Goal: Task Accomplishment & Management: Manage account settings

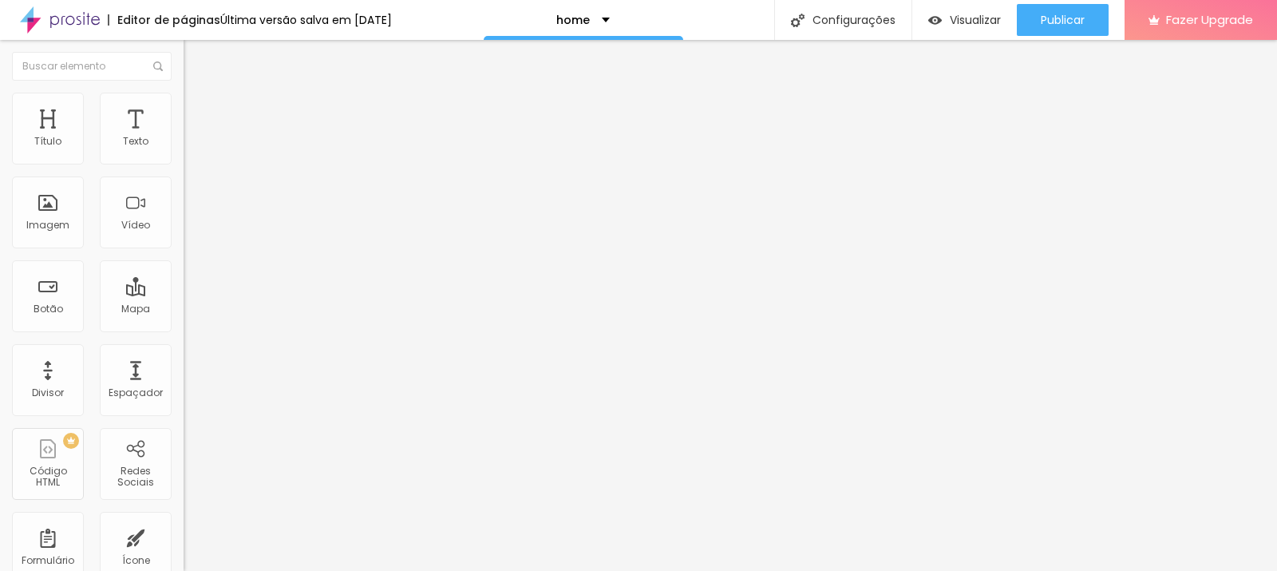
click at [43, 22] on img at bounding box center [60, 20] width 80 height 40
click at [198, 110] on span "Estilo" at bounding box center [210, 104] width 25 height 14
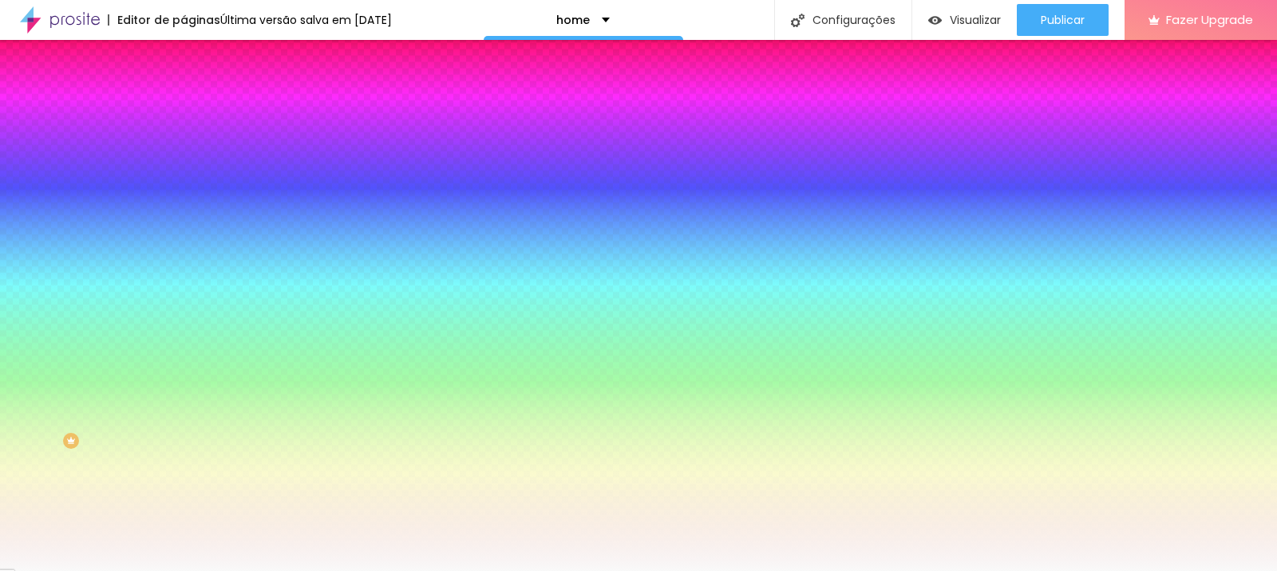
click at [184, 160] on input "#F9F9F9" at bounding box center [280, 160] width 192 height 16
paste input "446057"
click at [184, 152] on div at bounding box center [276, 152] width 184 height 0
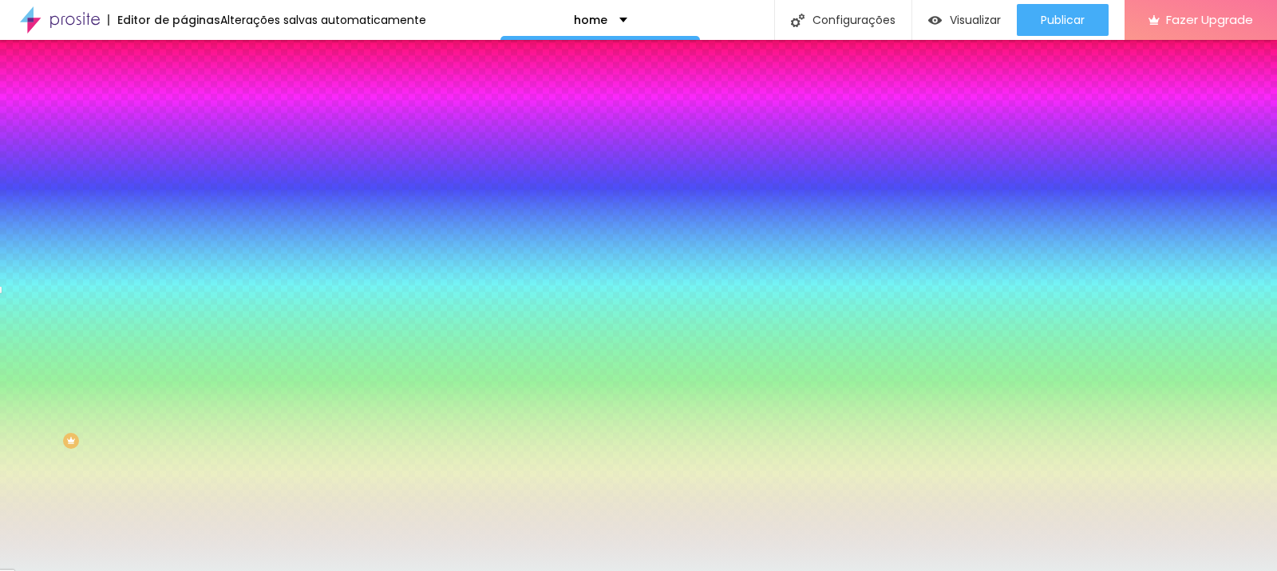
type input "#E4E7E7"
click at [20, 57] on div at bounding box center [18, 54] width 3 height 3
click at [184, 152] on input "#E4E7E7" at bounding box center [280, 160] width 192 height 16
click at [184, 156] on input "#E4E7E7" at bounding box center [280, 160] width 192 height 16
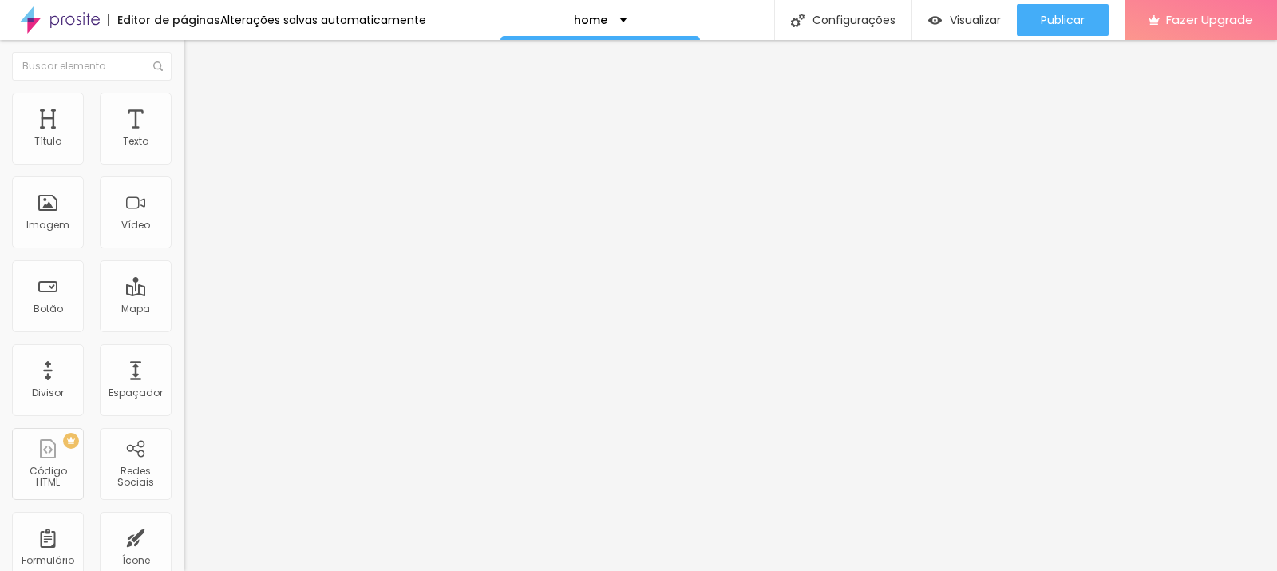
click at [184, 104] on li "Estilo" at bounding box center [276, 101] width 184 height 16
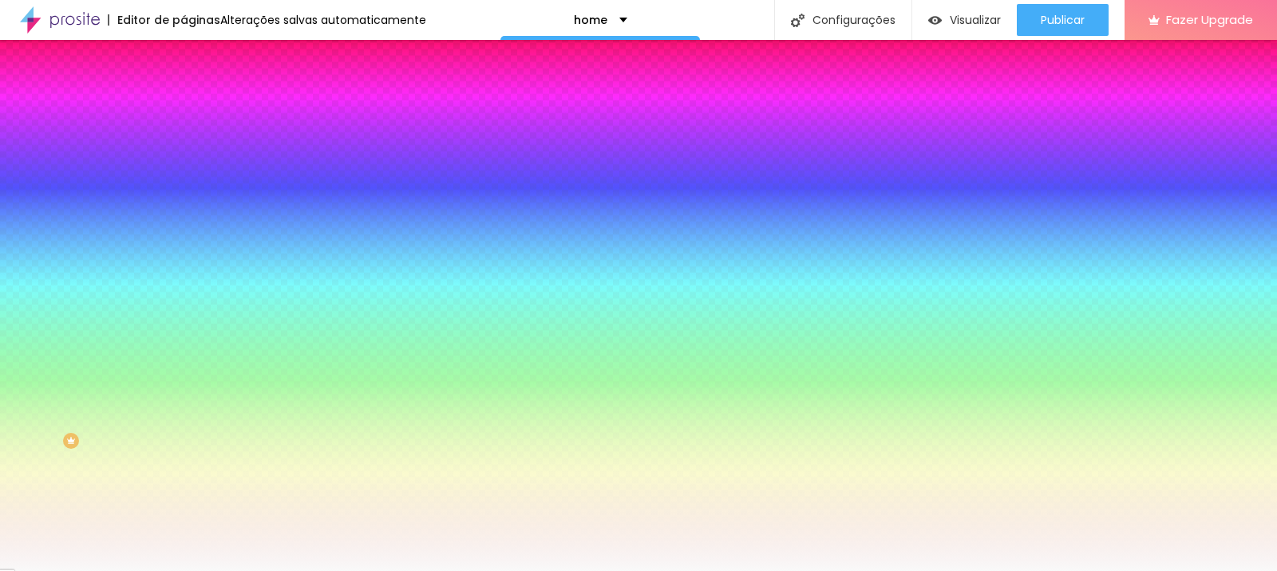
click at [184, 159] on input "#F9F9F9" at bounding box center [280, 160] width 192 height 16
paste input "E4E7E7"
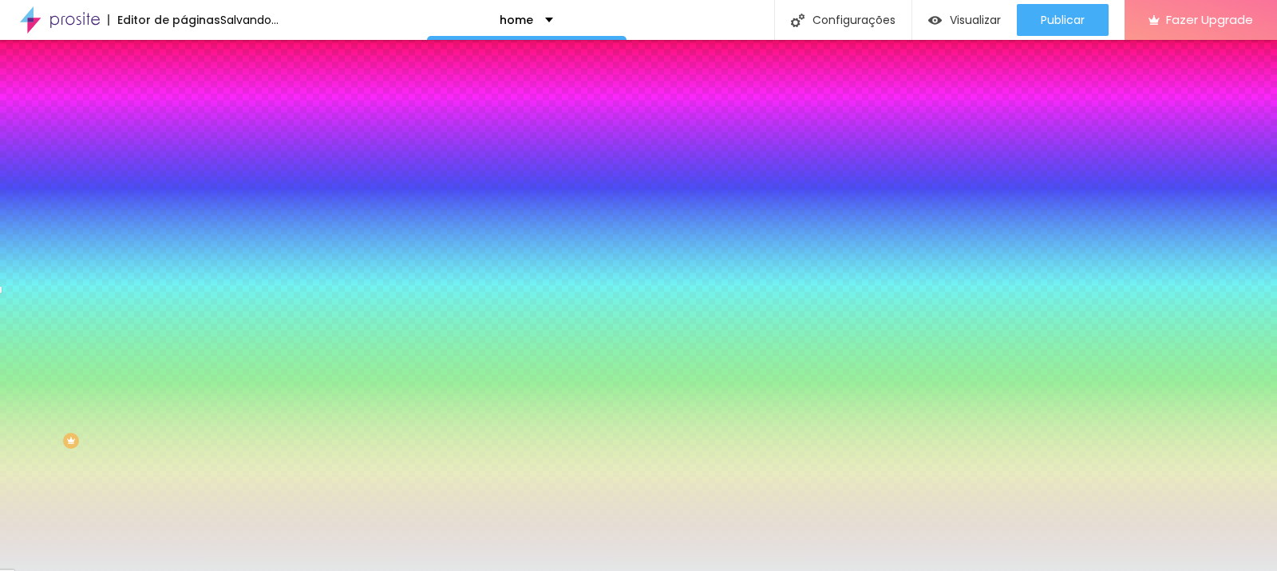
type input "#E4E7E7"
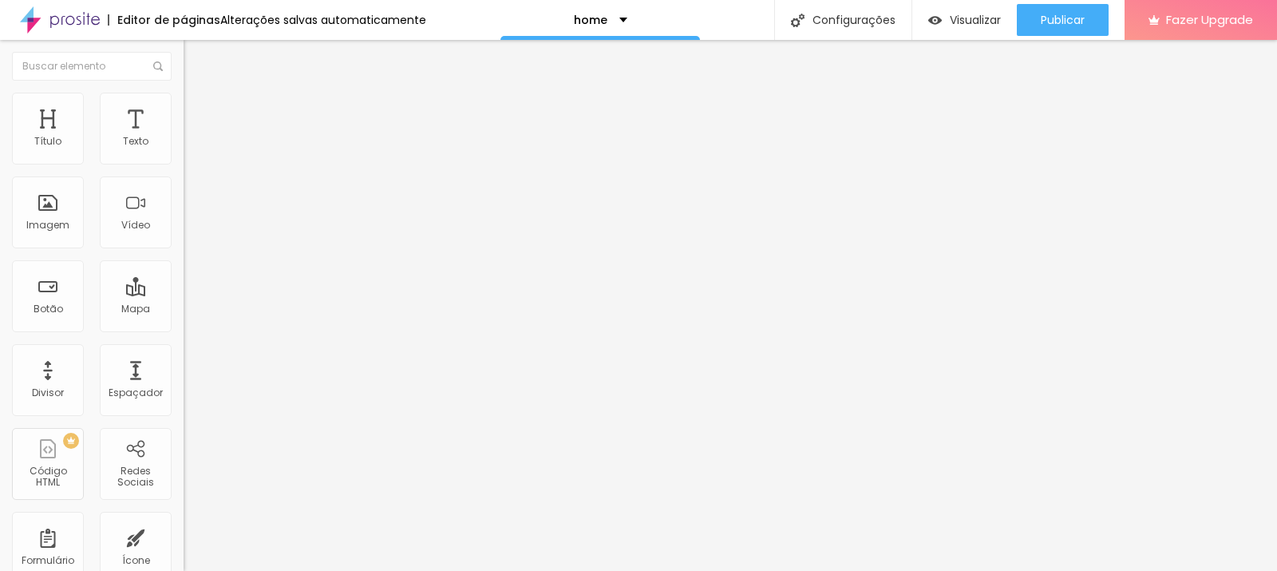
click at [184, 100] on img at bounding box center [191, 100] width 14 height 14
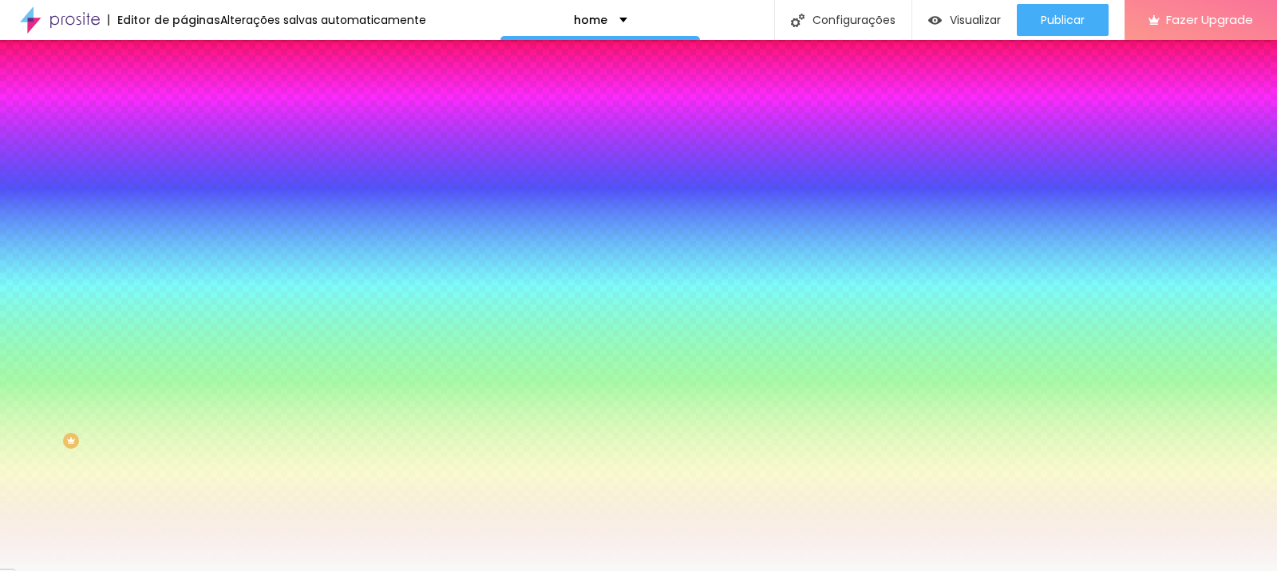
click at [184, 163] on input "#F9F9F9" at bounding box center [280, 160] width 192 height 16
paste input "E4E7E7"
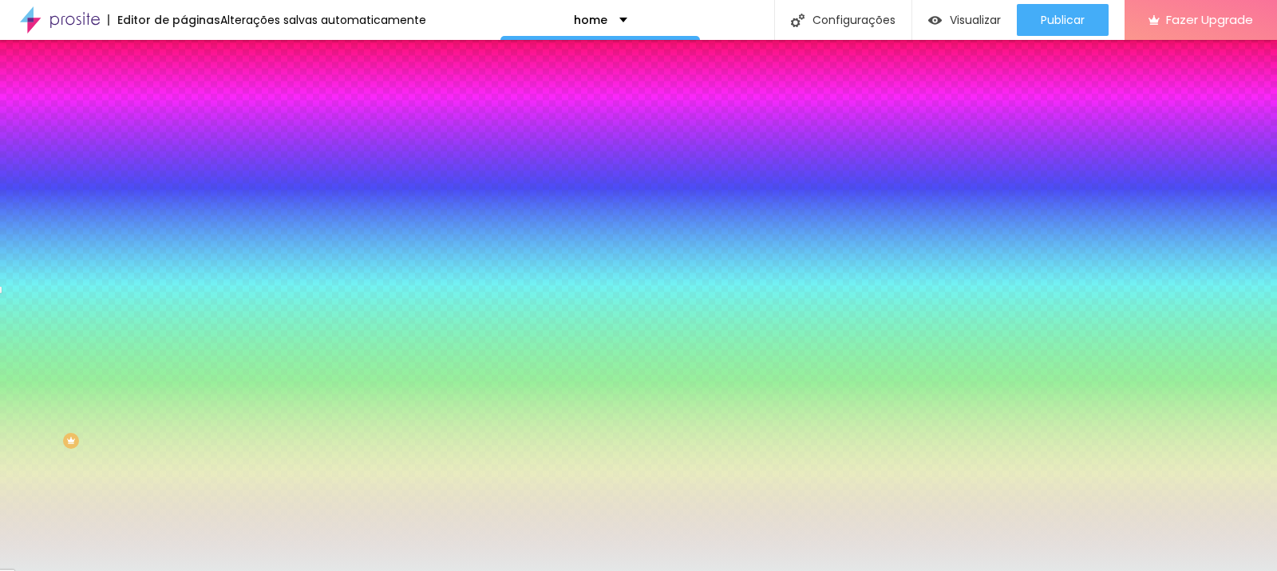
type input "#E4E7E7"
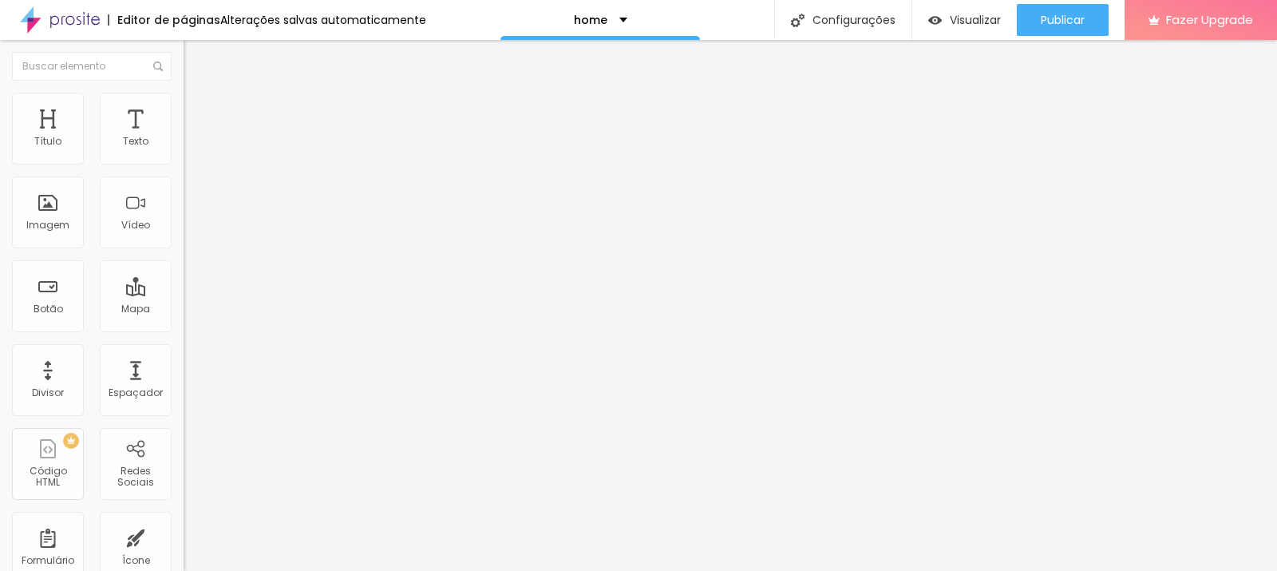
drag, startPoint x: 88, startPoint y: 113, endPoint x: 113, endPoint y: 133, distance: 32.3
click at [198, 110] on span "Estilo" at bounding box center [210, 104] width 25 height 14
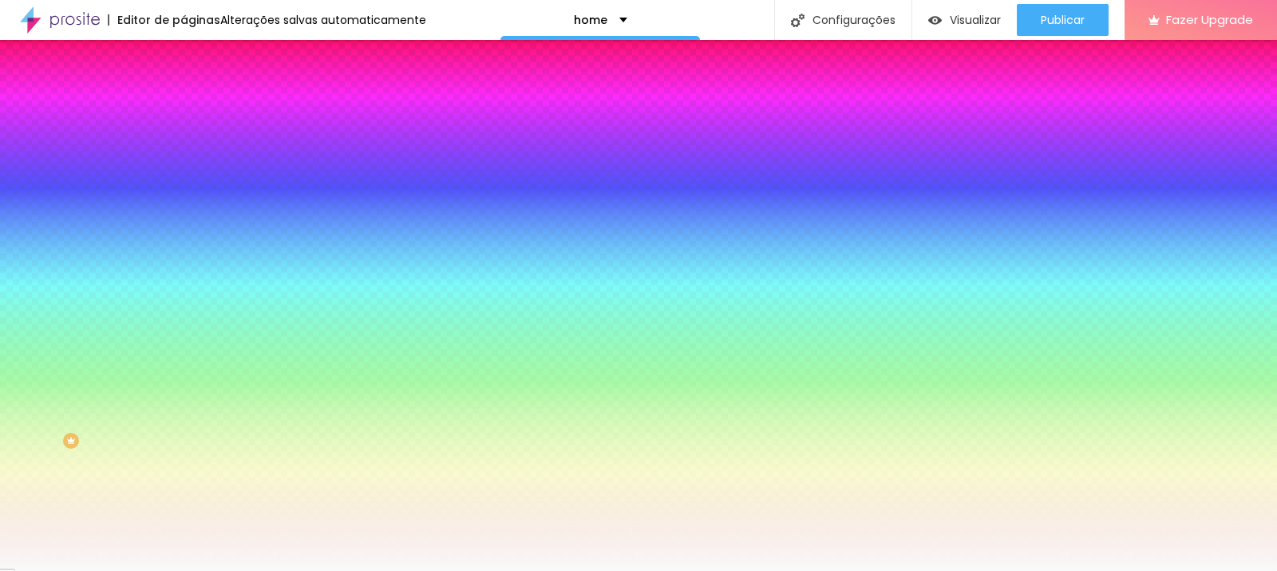
click at [184, 164] on input "#F9F9F9" at bounding box center [280, 160] width 192 height 16
paste input "E4E7E7"
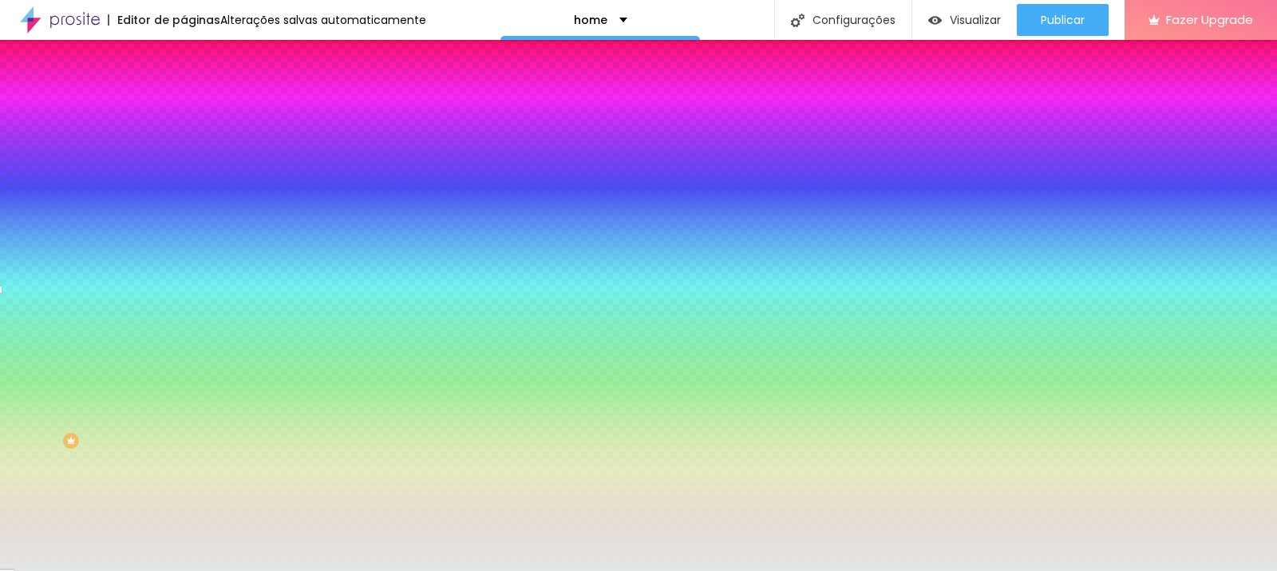
type input "#E4E7E7"
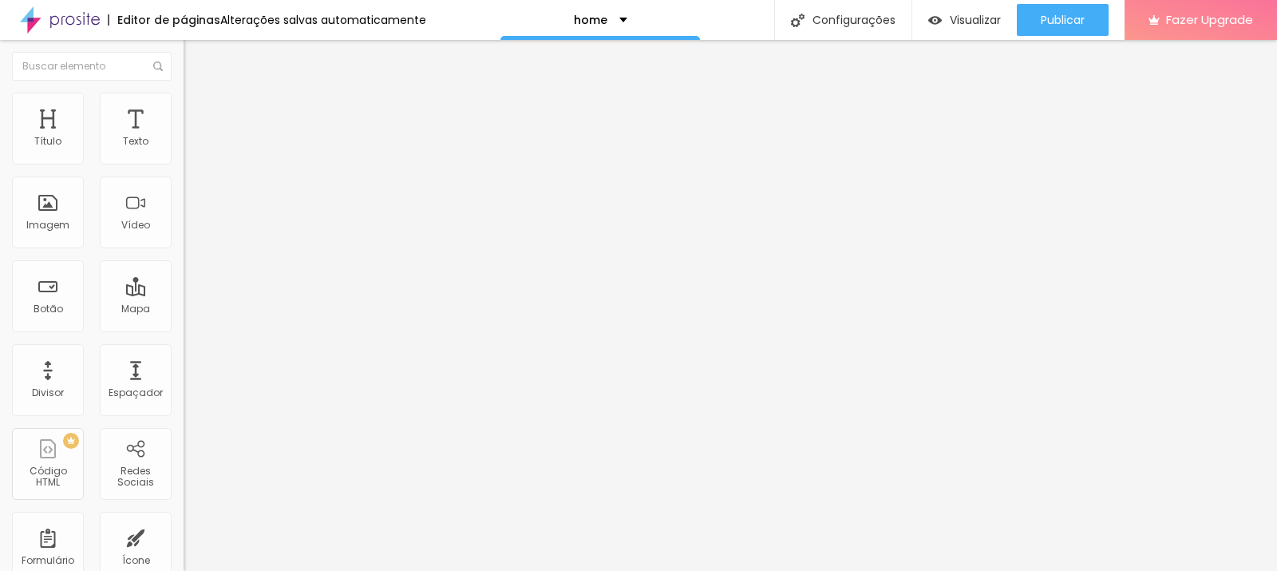
click at [198, 110] on span "Estilo" at bounding box center [210, 104] width 25 height 14
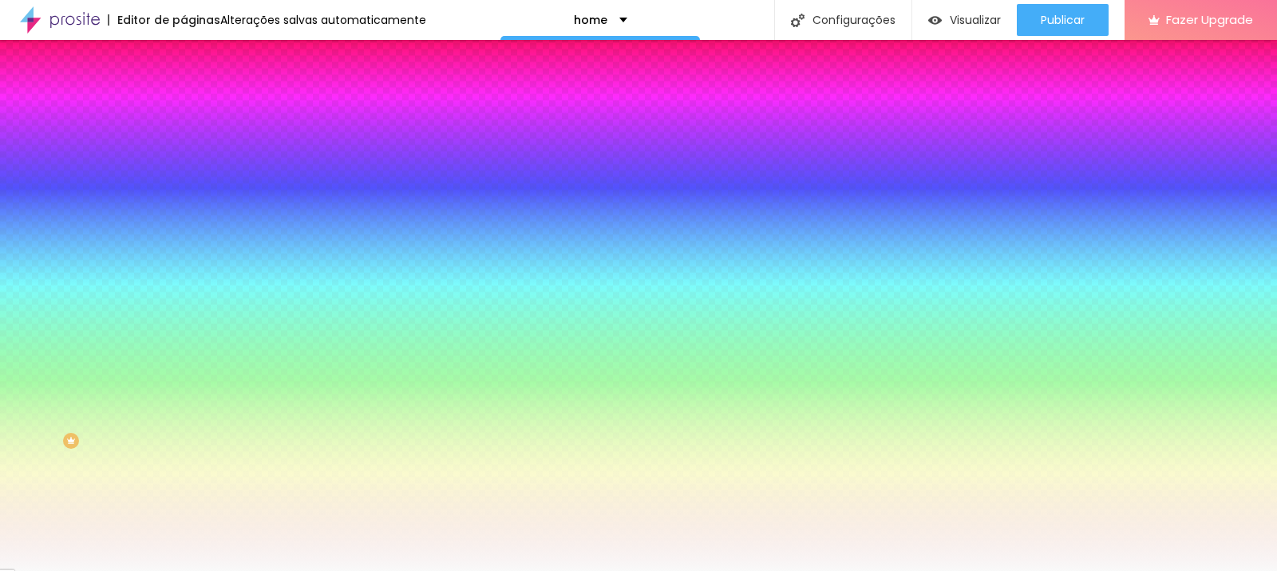
click at [184, 161] on input "#F9F9F9" at bounding box center [280, 160] width 192 height 16
paste input "E4E7E7"
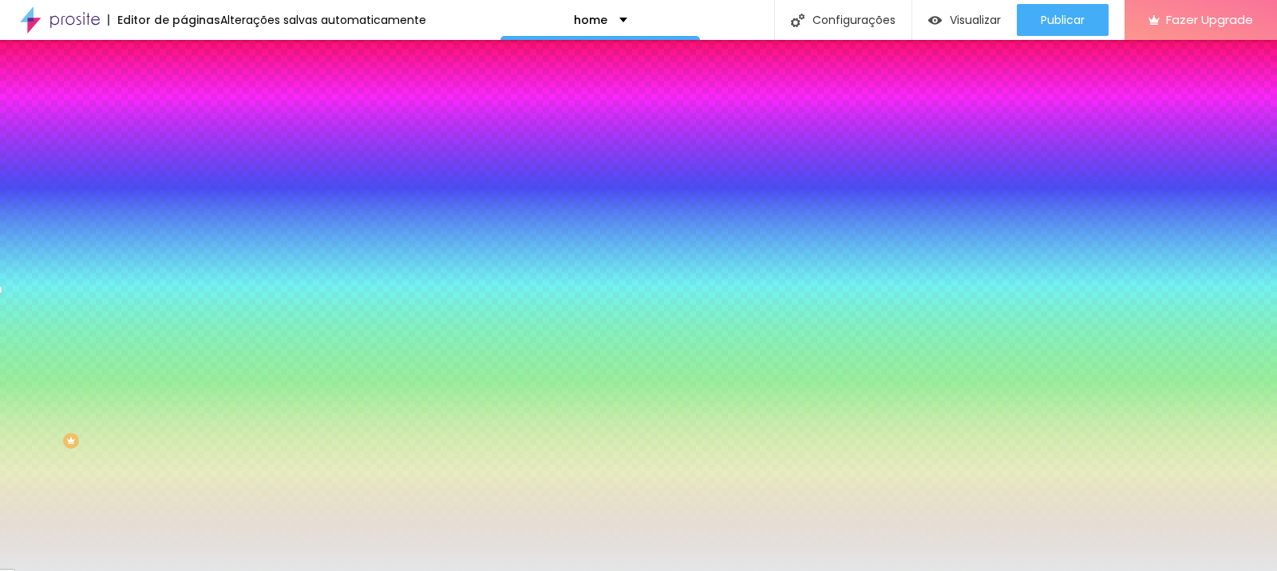
type input "#E4E7E7"
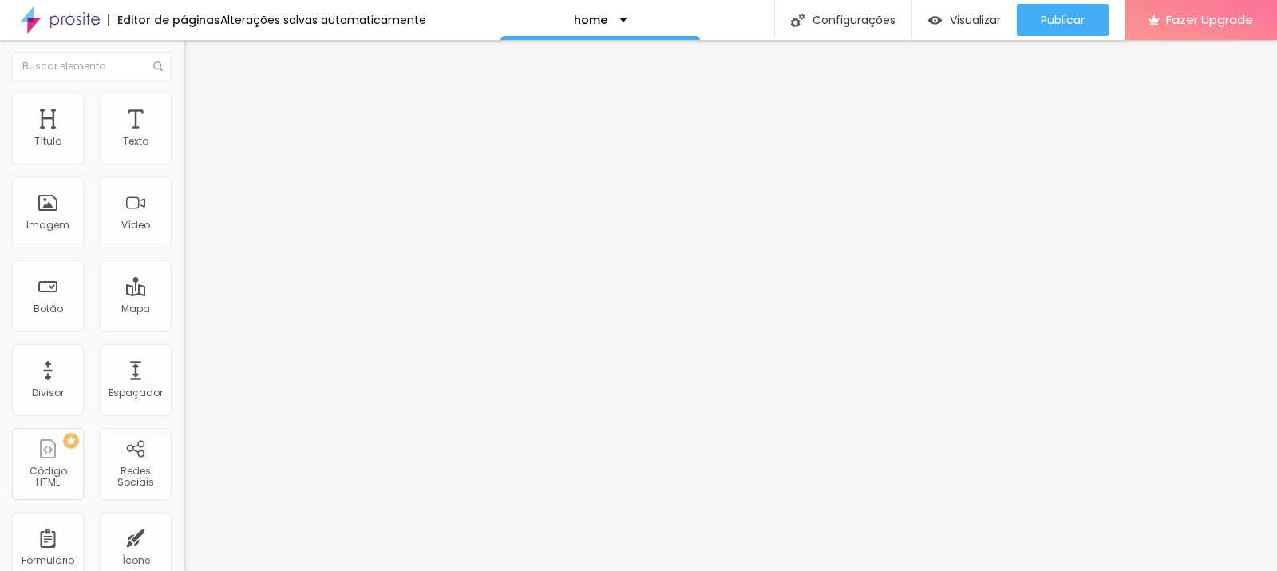
click at [184, 94] on img at bounding box center [191, 100] width 14 height 14
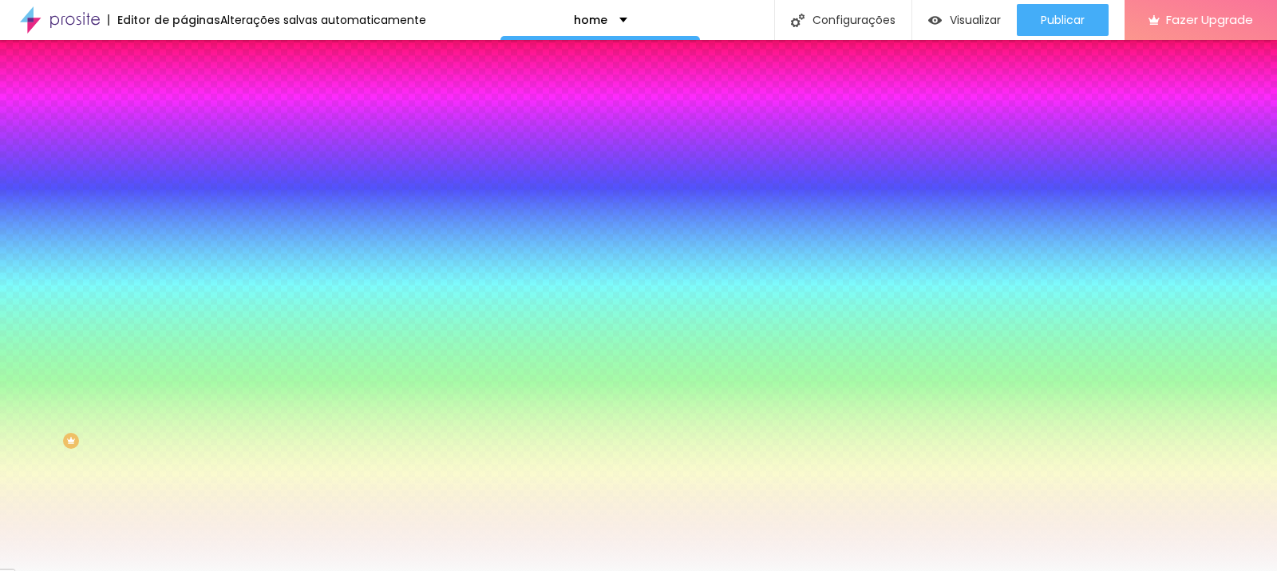
click at [184, 163] on input "#F9F9F9" at bounding box center [280, 160] width 192 height 16
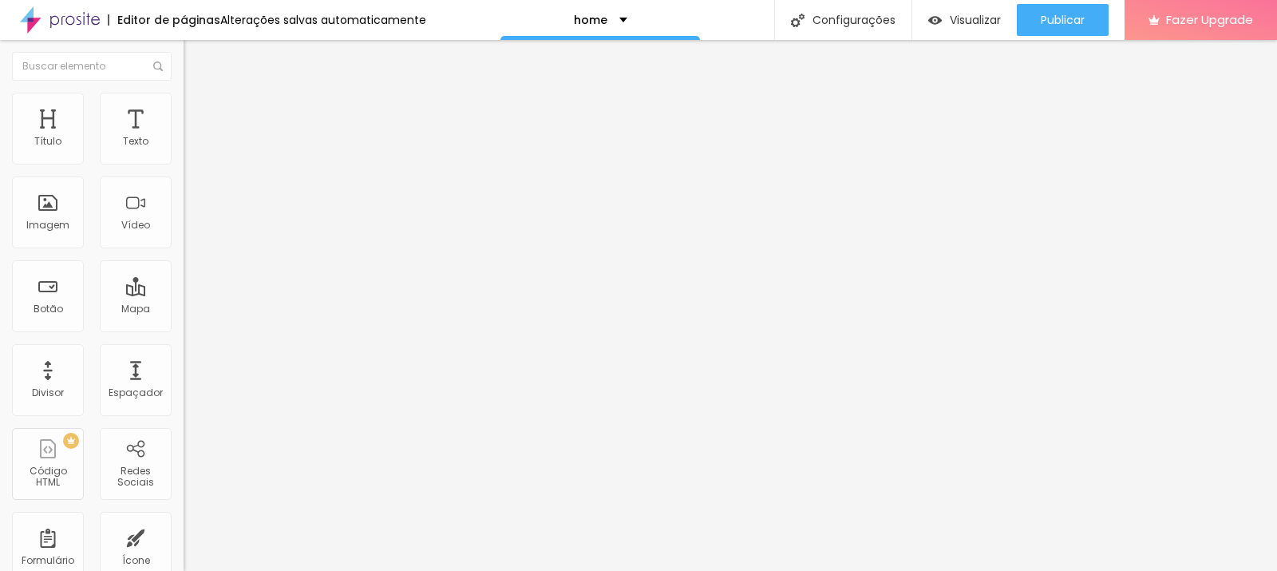
click at [198, 107] on span "Estilo" at bounding box center [210, 104] width 25 height 14
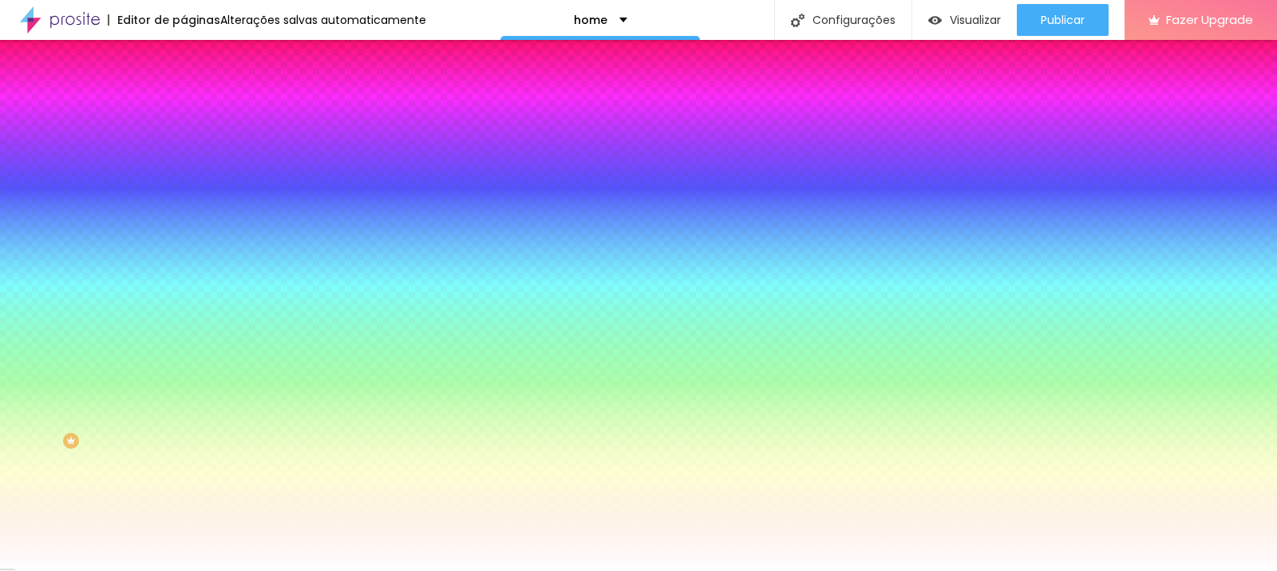
click at [184, 233] on input "#FFFFFF" at bounding box center [280, 225] width 192 height 16
paste input "9F9F9"
type input "#F9F9F9"
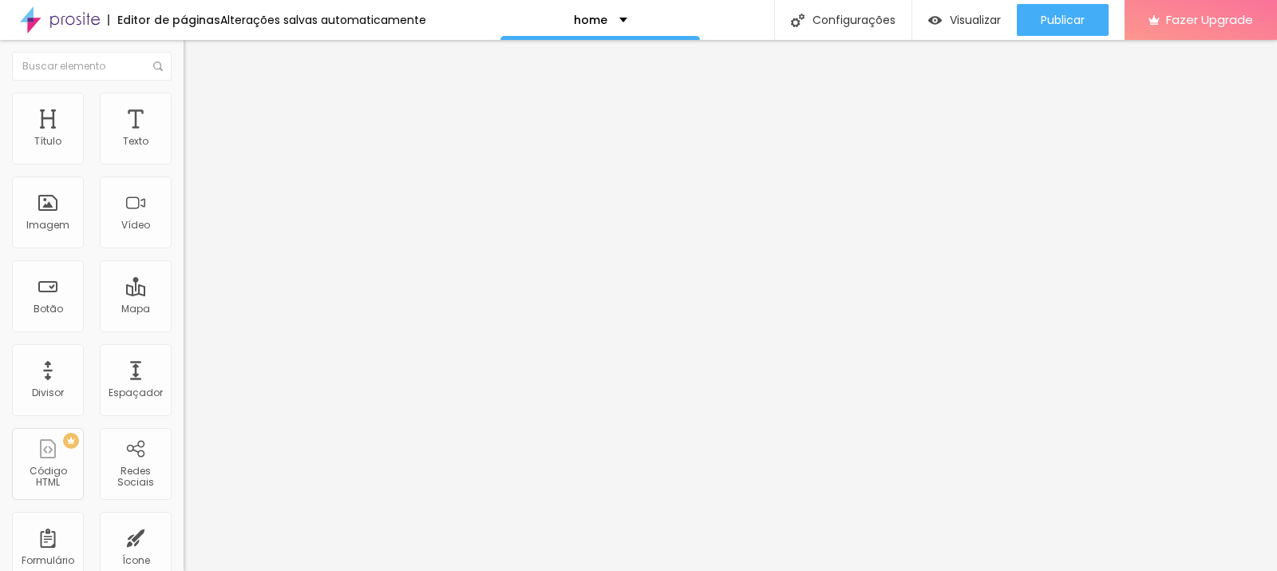
click at [184, 105] on ul "Conteúdo Estilo Avançado" at bounding box center [276, 101] width 184 height 48
click at [198, 110] on span "Estilo" at bounding box center [210, 104] width 25 height 14
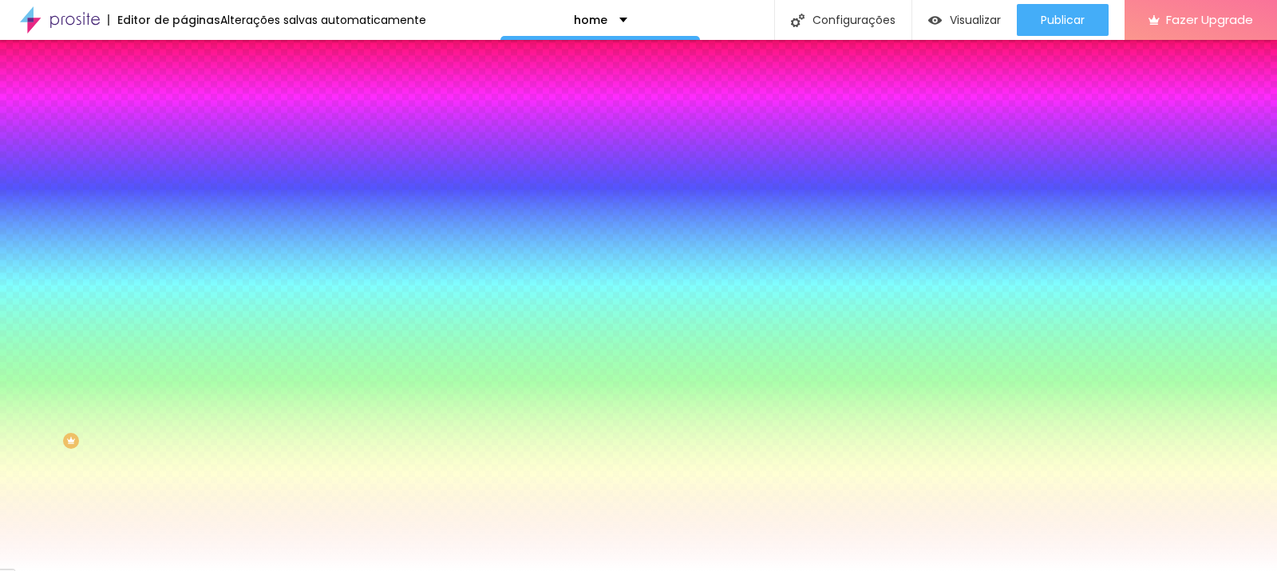
click at [184, 233] on input "#FFFFFF" at bounding box center [280, 225] width 192 height 16
paste input "9F9F9"
type input "#F9F9F9"
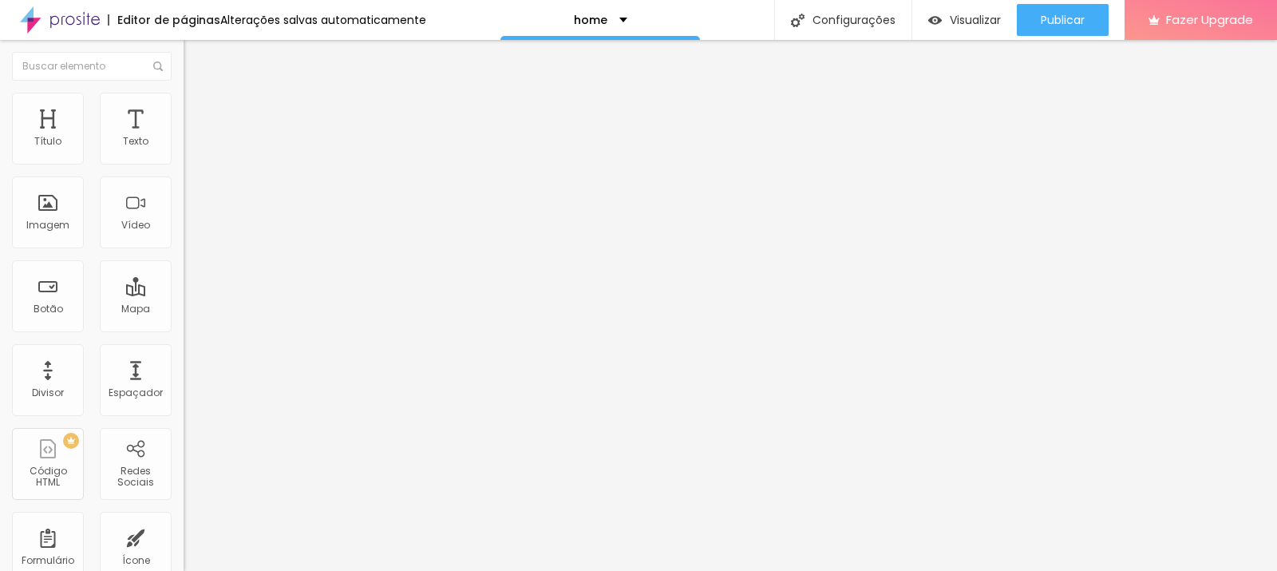
click at [184, 93] on li "Estilo" at bounding box center [276, 101] width 184 height 16
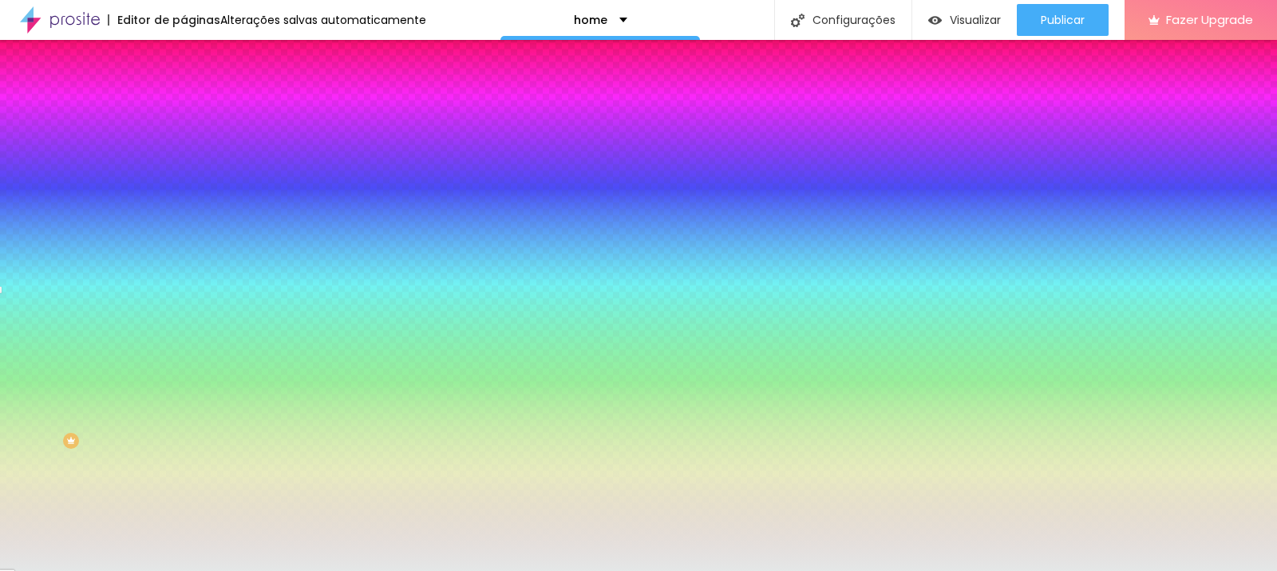
click at [184, 154] on input "#E4E7E7" at bounding box center [280, 160] width 192 height 16
click at [184, 158] on input "#E4E7E7" at bounding box center [280, 160] width 192 height 16
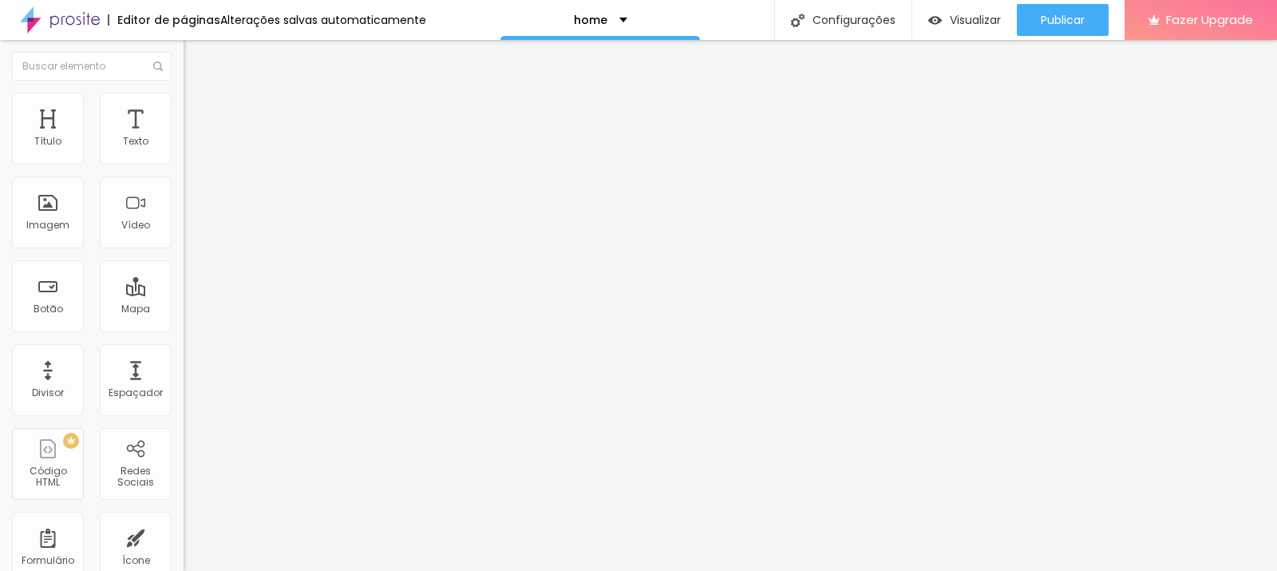
click at [184, 100] on img at bounding box center [191, 100] width 14 height 14
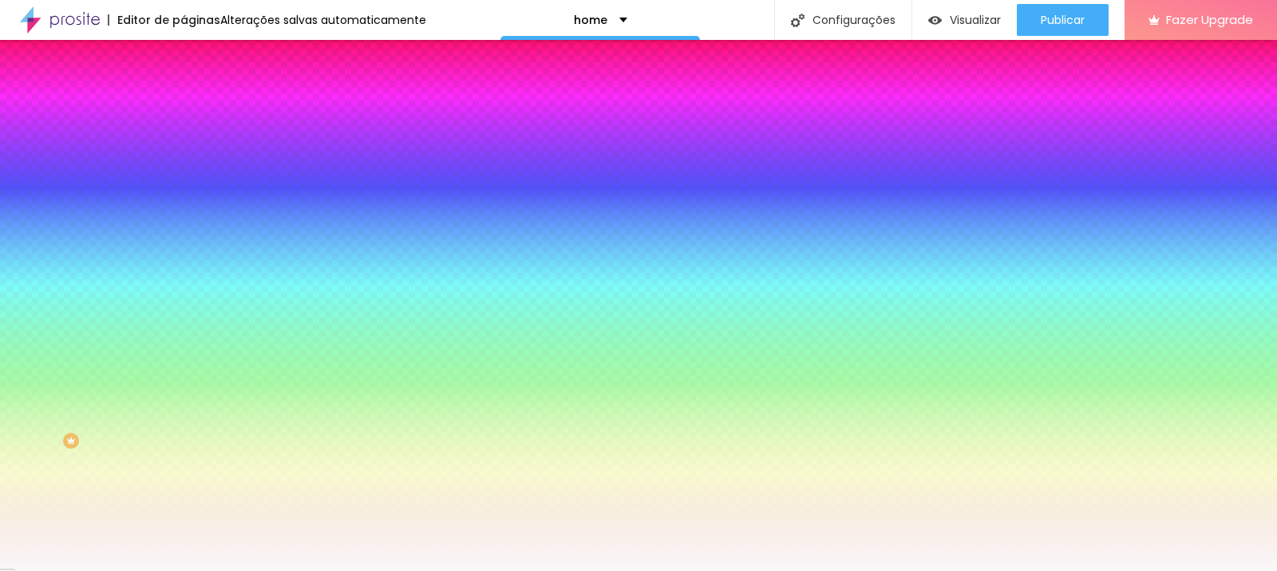
click at [184, 161] on input "#F9F9F9" at bounding box center [280, 160] width 192 height 16
paste input "E4E7E7"
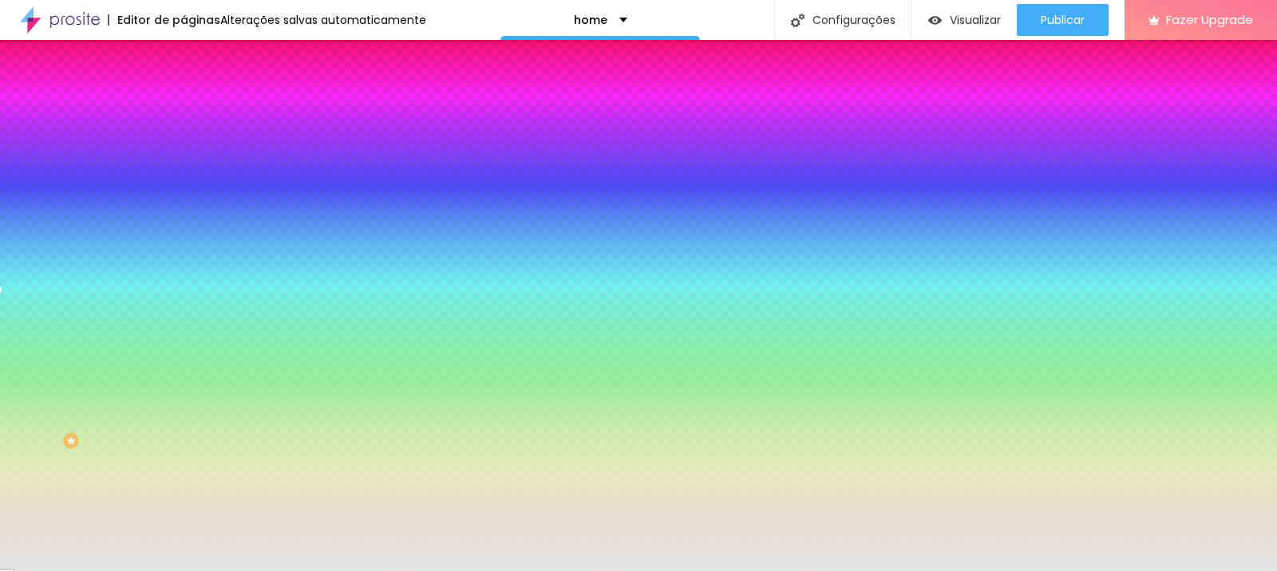
type input "#E4E7E7"
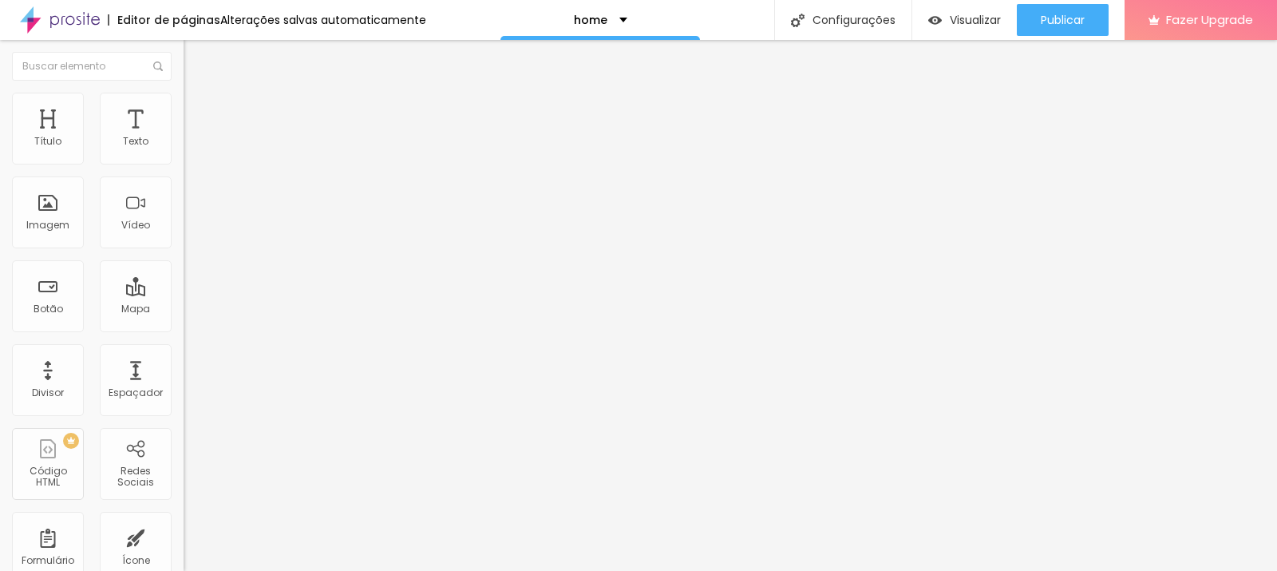
click at [184, 118] on li "Estilo" at bounding box center [276, 113] width 184 height 16
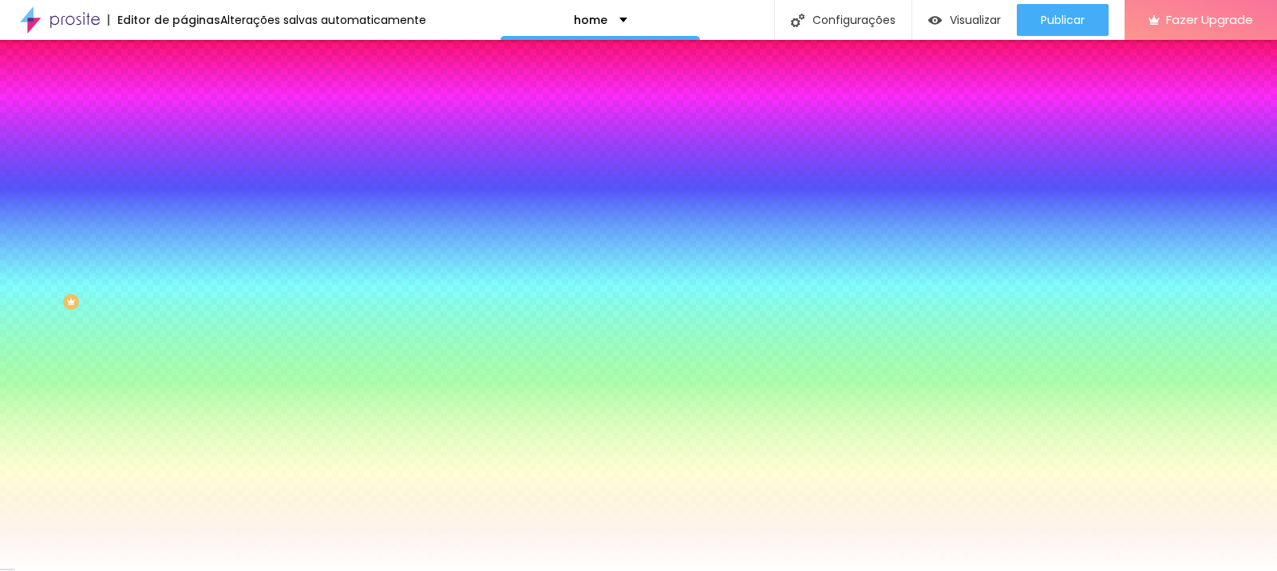
scroll to position [140, 0]
click at [184, 313] on input "#F8F8F8" at bounding box center [280, 321] width 192 height 16
paste input "E4E7E7"
type input "#E4E7E7"
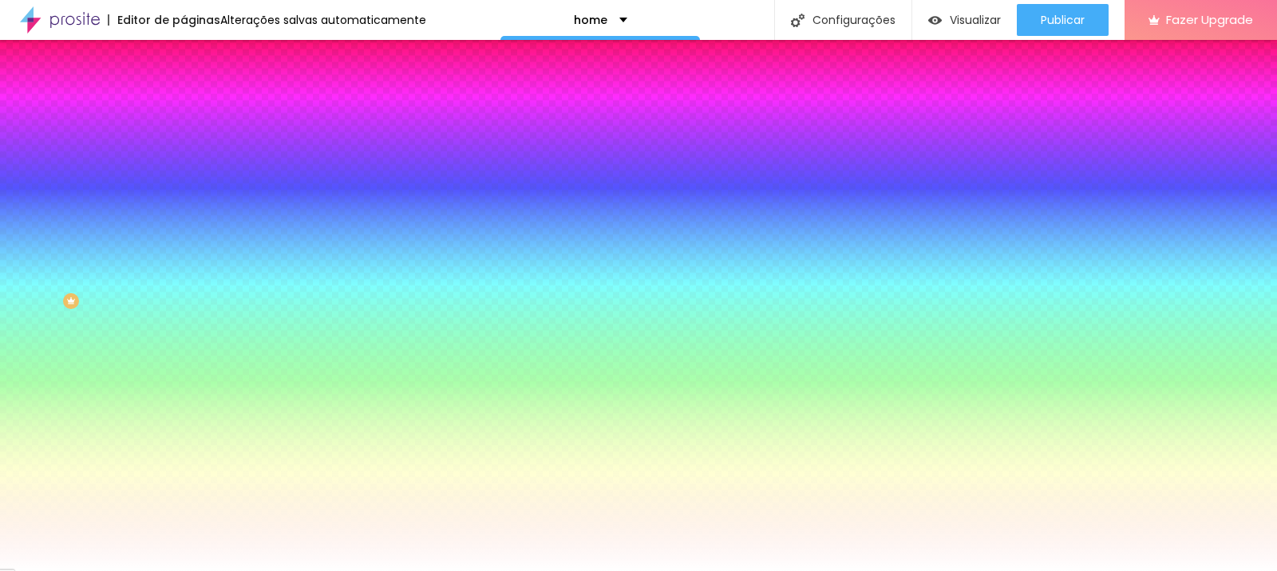
scroll to position [0, 0]
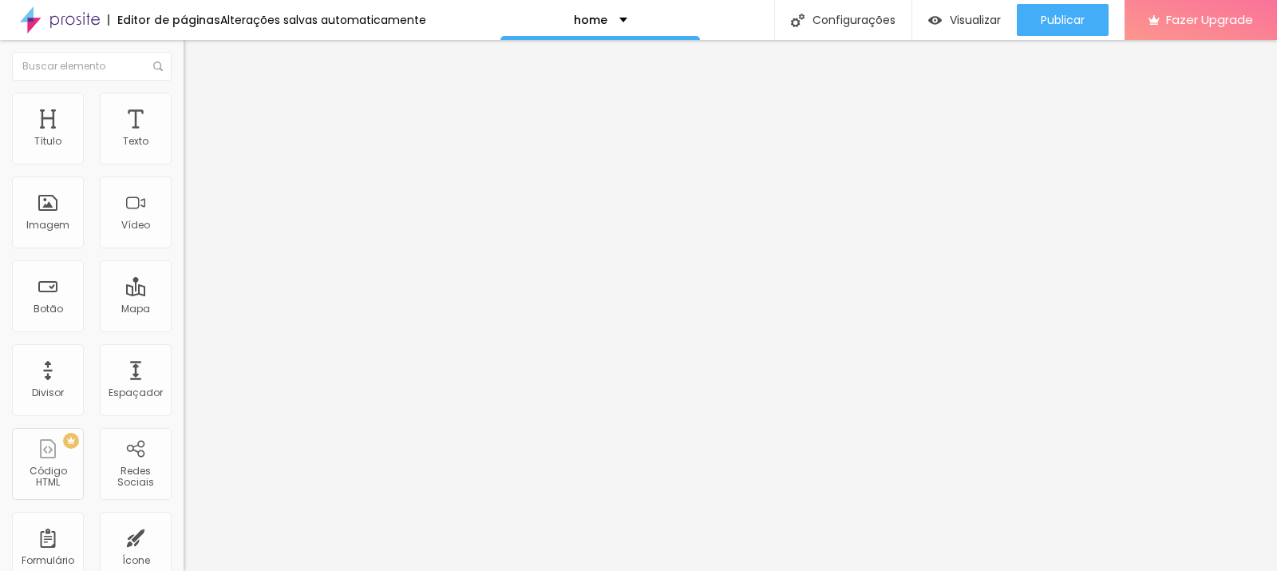
click at [184, 319] on input at bounding box center [292, 327] width 217 height 16
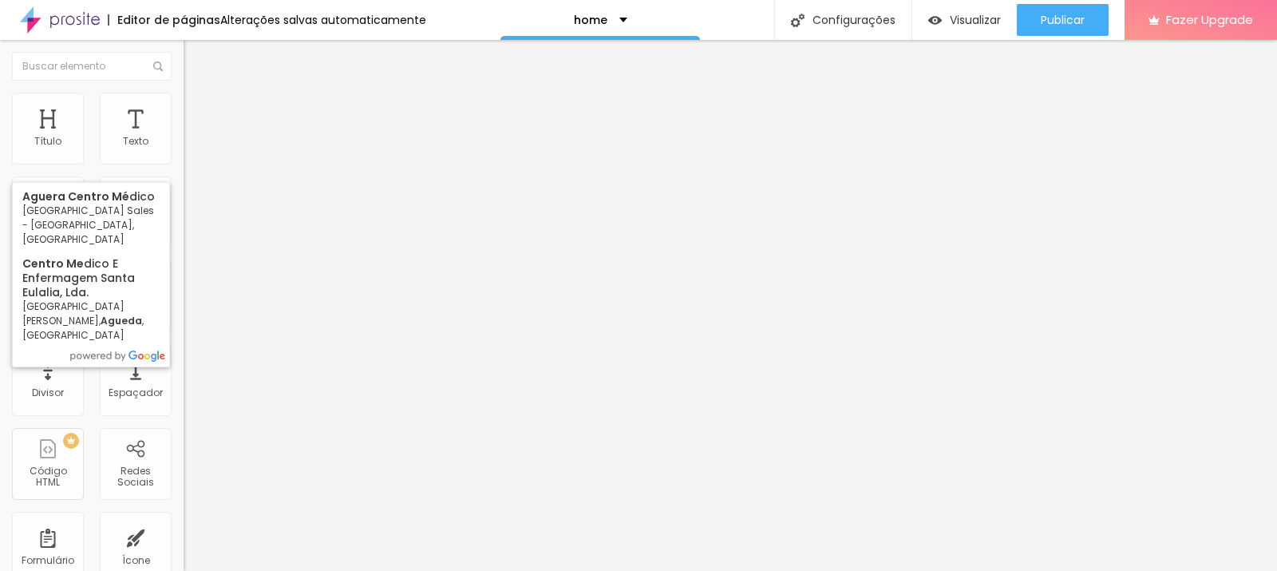
type input "[GEOGRAPHIC_DATA] - [GEOGRAPHIC_DATA] Sales - [GEOGRAPHIC_DATA], [GEOGRAPHIC_DA…"
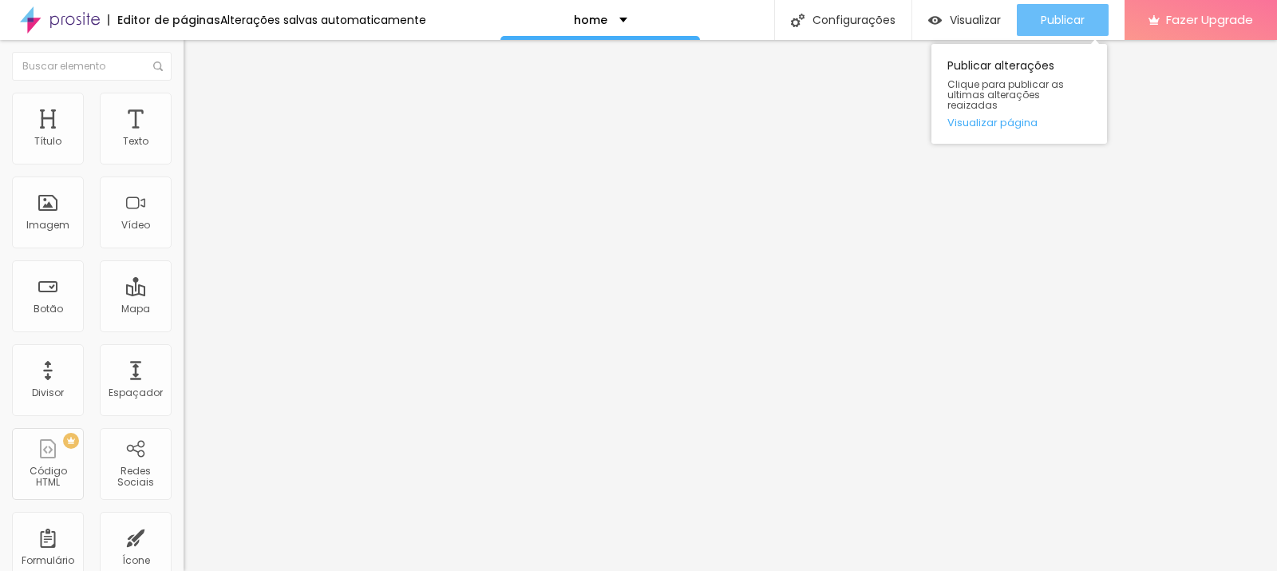
click at [1034, 29] on button "Publicar" at bounding box center [1063, 20] width 92 height 32
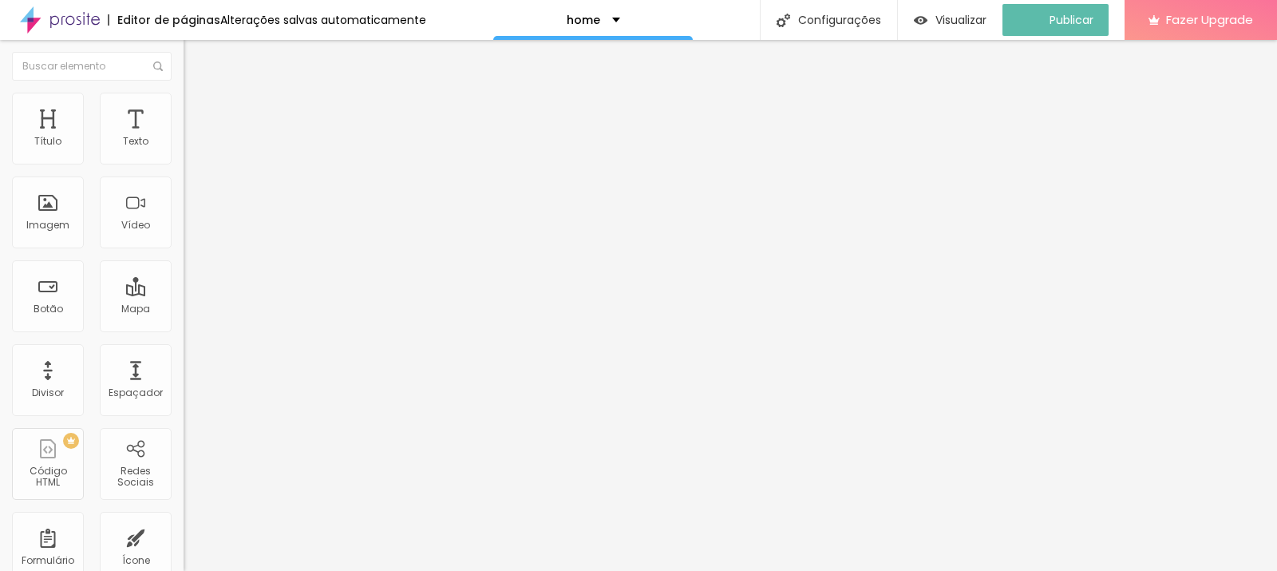
click at [198, 109] on span "Estilo" at bounding box center [210, 104] width 25 height 14
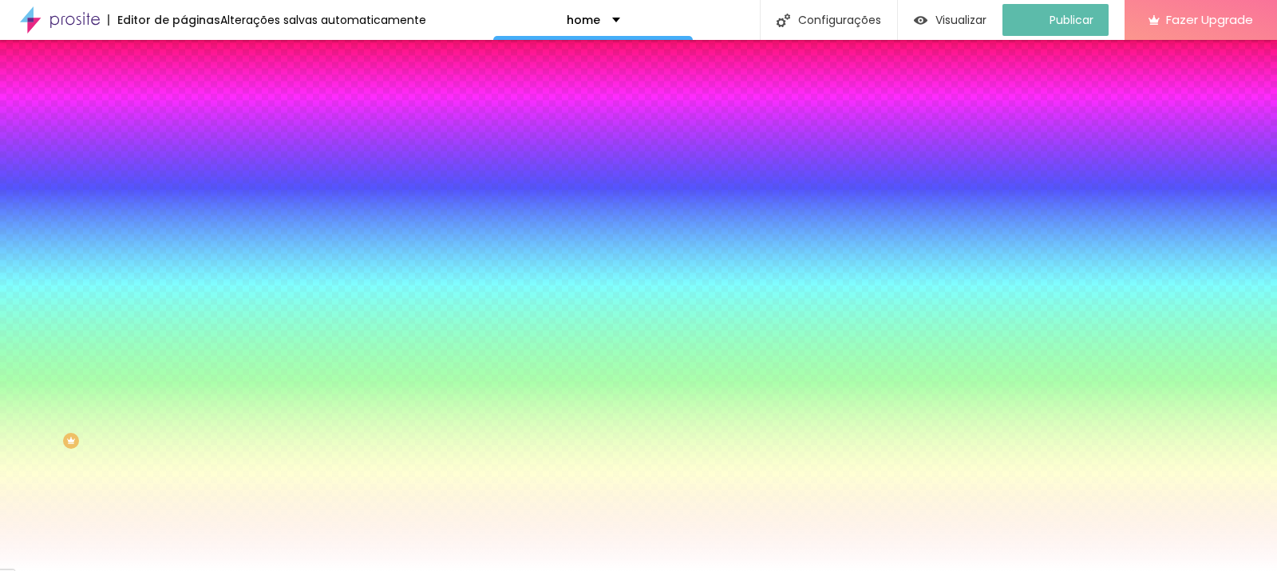
click at [184, 109] on li "Avançado" at bounding box center [276, 117] width 184 height 16
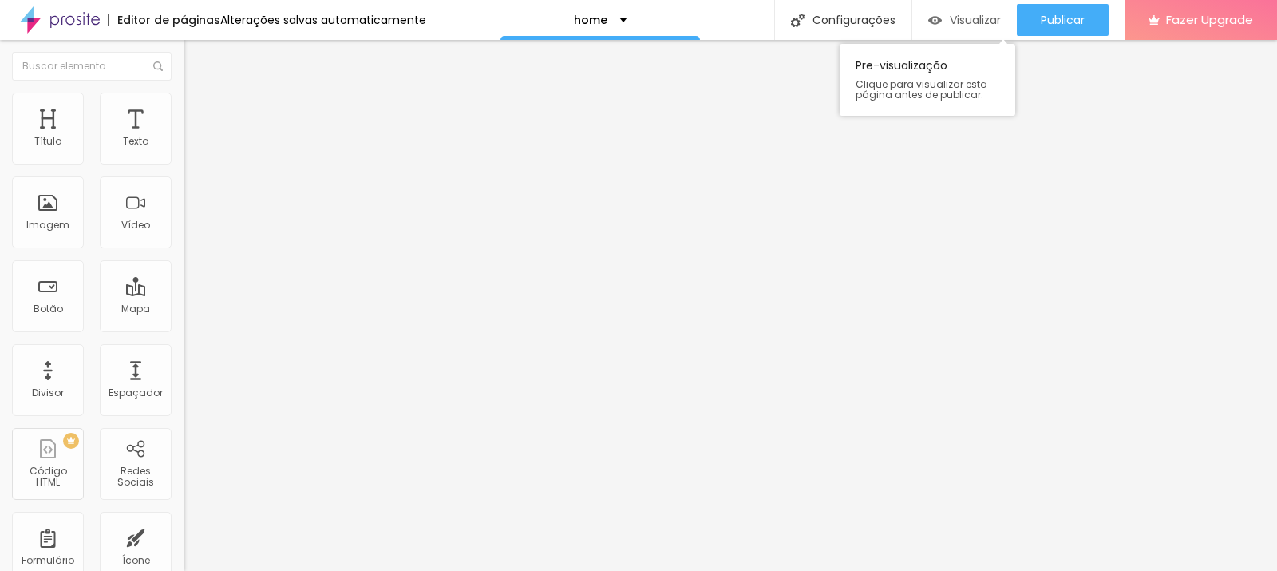
click at [950, 23] on span "Visualizar" at bounding box center [975, 20] width 51 height 13
click at [196, 62] on img "button" at bounding box center [202, 58] width 13 height 13
click at [196, 60] on img "button" at bounding box center [202, 58] width 13 height 13
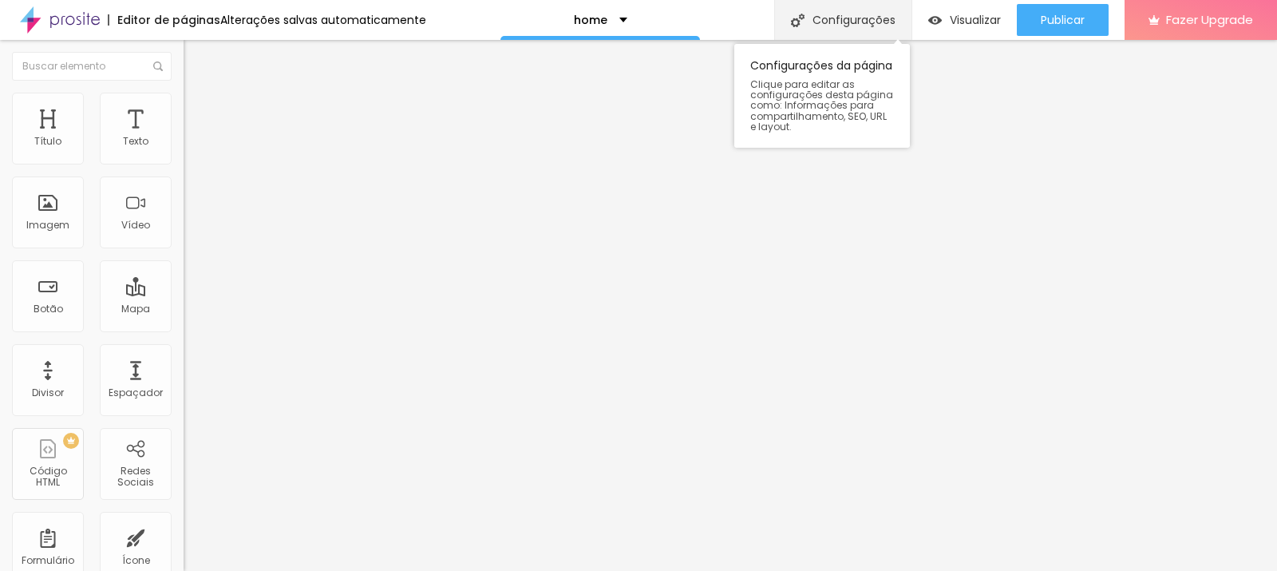
click at [826, 27] on div "Configurações" at bounding box center [842, 20] width 137 height 40
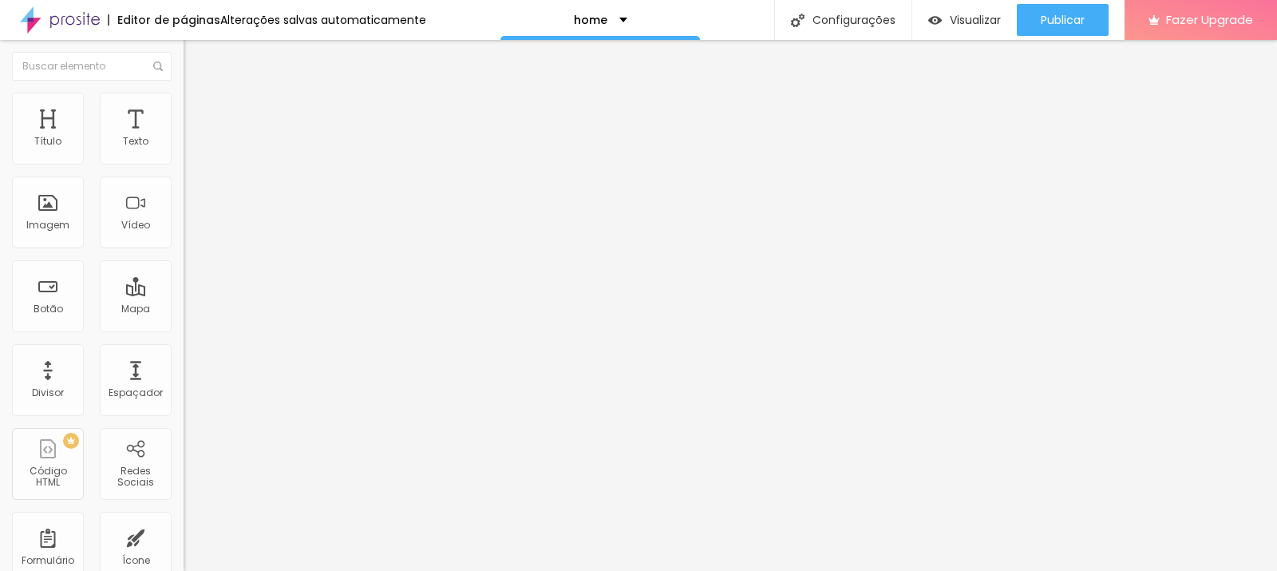
type input "Renato Aguera | Cirurgia do Aparelho Digestivo | Jaú"
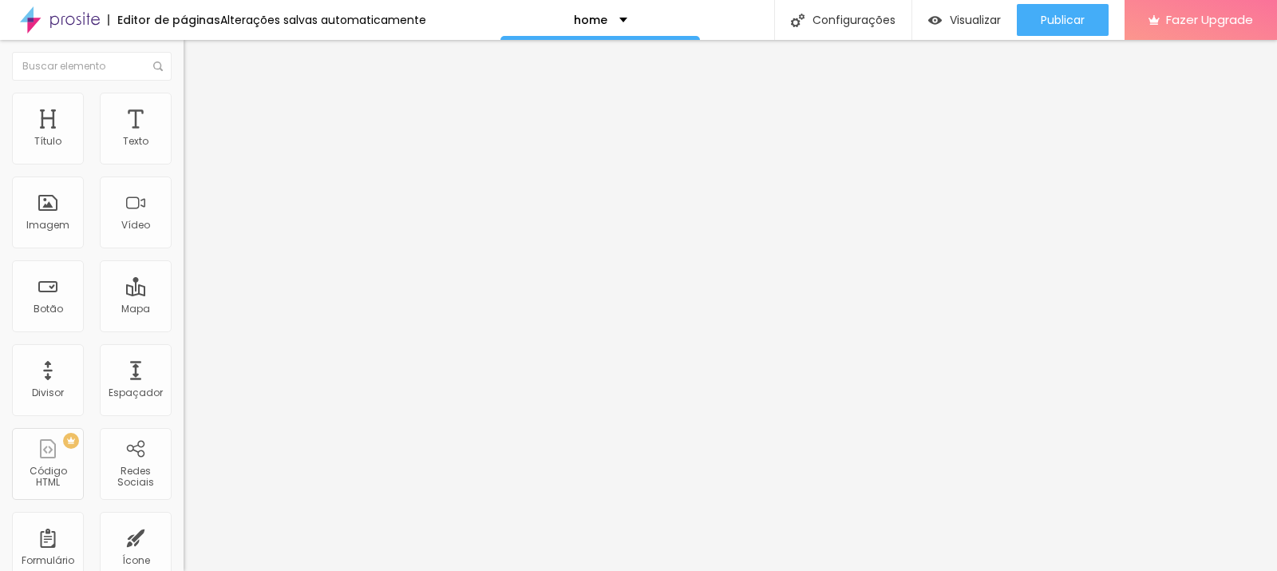
drag, startPoint x: 921, startPoint y: 53, endPoint x: 960, endPoint y: 4, distance: 62.4
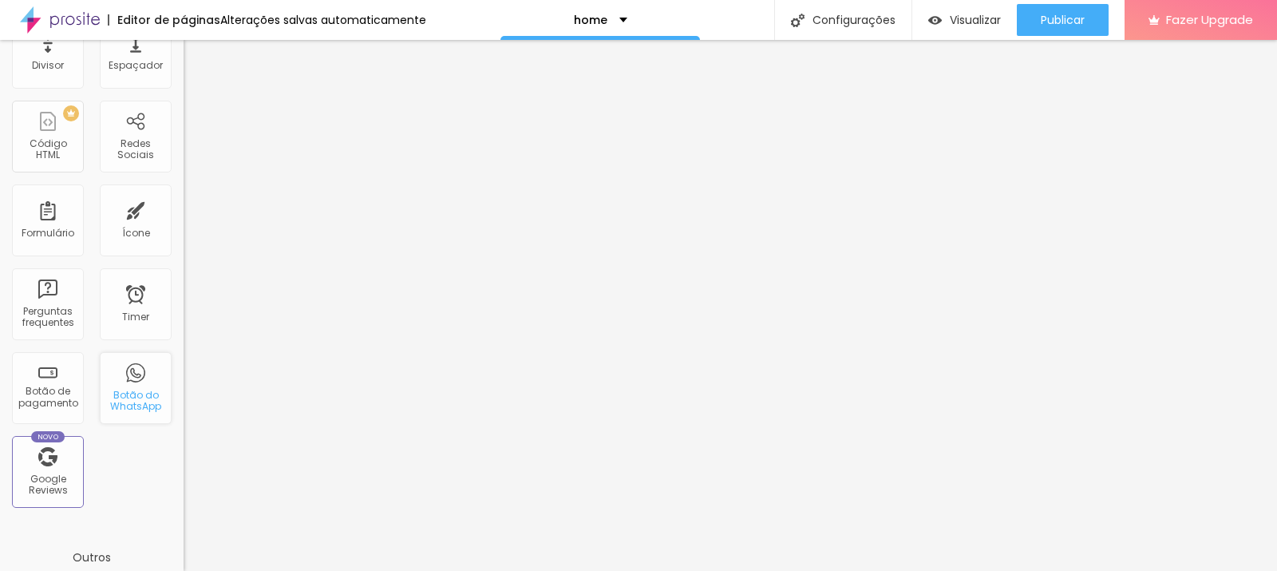
scroll to position [321, 0]
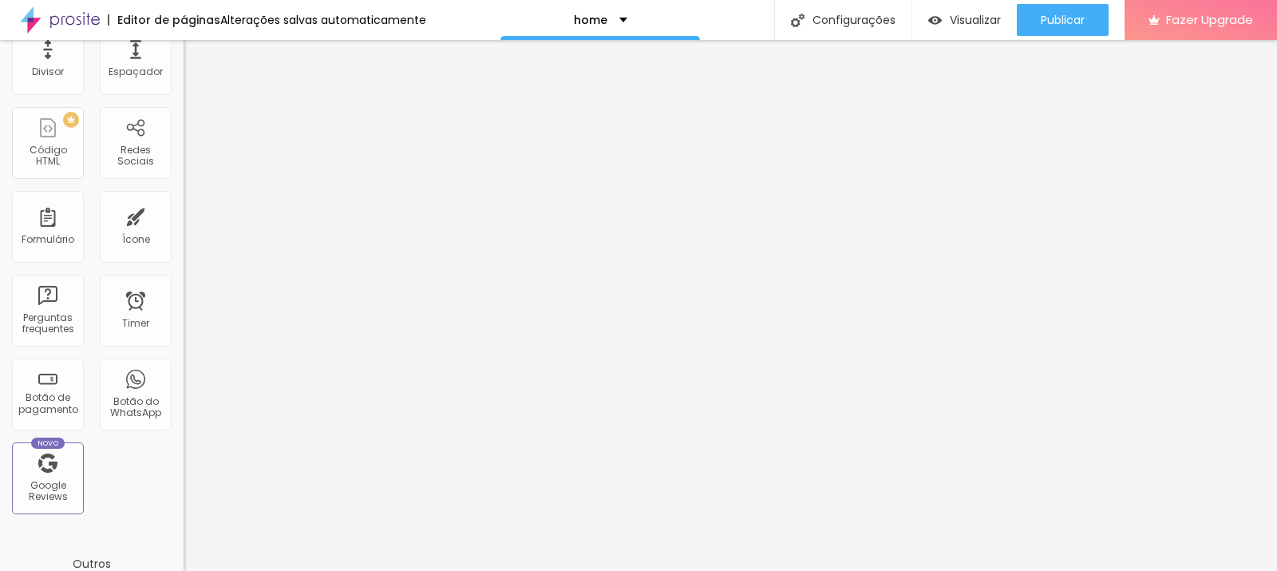
click at [59, 21] on img at bounding box center [60, 20] width 80 height 40
